Goal: Communication & Community: Answer question/provide support

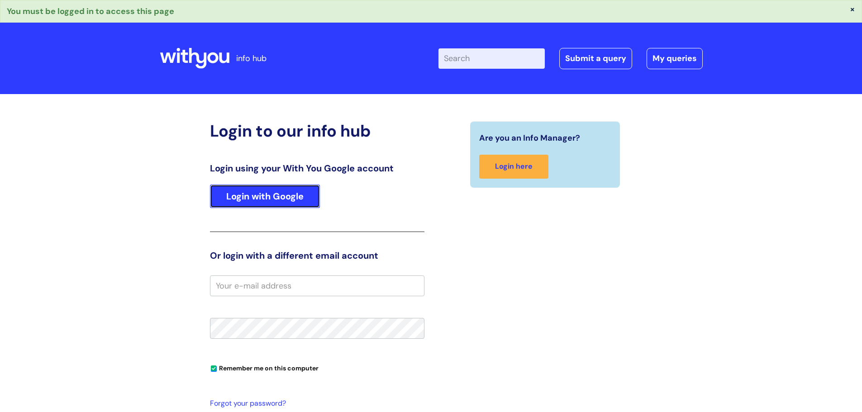
click at [260, 192] on link "Login with Google" at bounding box center [265, 197] width 110 height 24
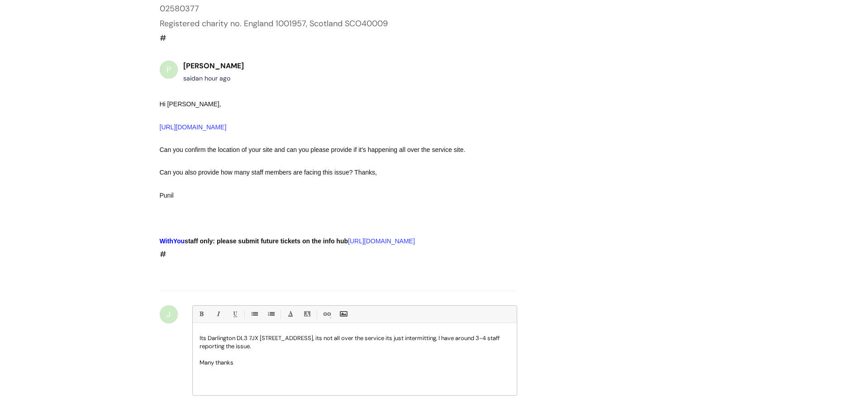
scroll to position [768, 0]
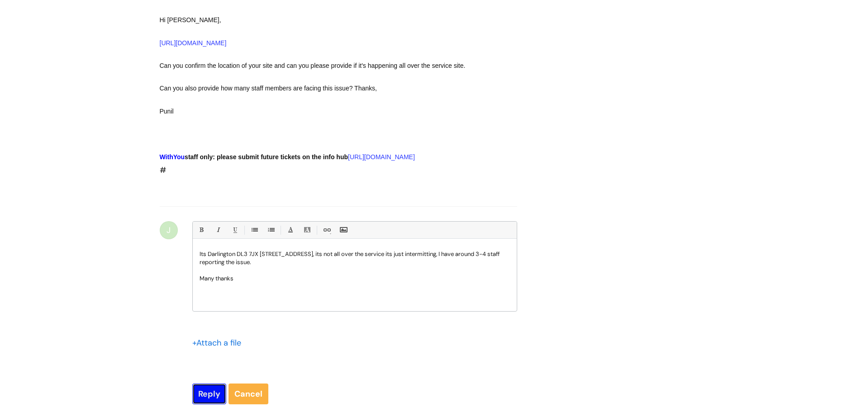
click at [214, 386] on input "Reply" at bounding box center [209, 394] width 34 height 21
type input "Please Wait..."
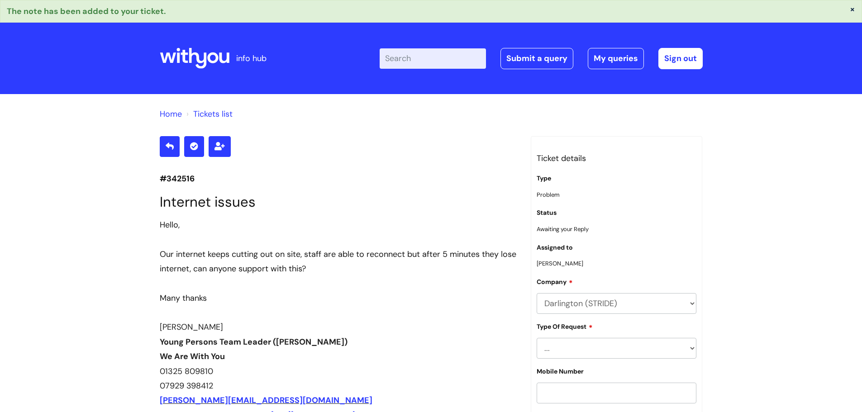
scroll to position [1007, 0]
